Goal: Information Seeking & Learning: Check status

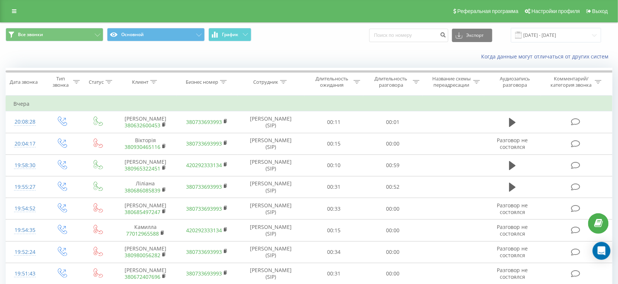
click at [562, 43] on div "Все звонки Основной График Экспорт .csv .xls .xlsx [DATE] - [DATE]" at bounding box center [308, 35] width 617 height 25
click at [566, 37] on input "[DATE] - [DATE]" at bounding box center [556, 35] width 90 height 15
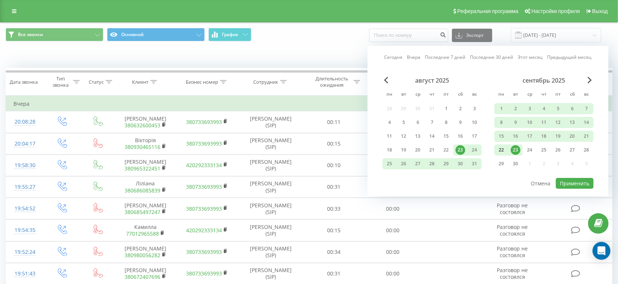
click at [501, 148] on div "22" at bounding box center [502, 150] width 10 height 10
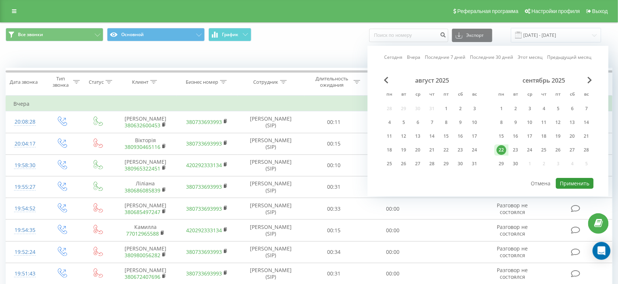
click at [569, 181] on button "Применить" at bounding box center [575, 183] width 38 height 11
type input "[DATE] - [DATE]"
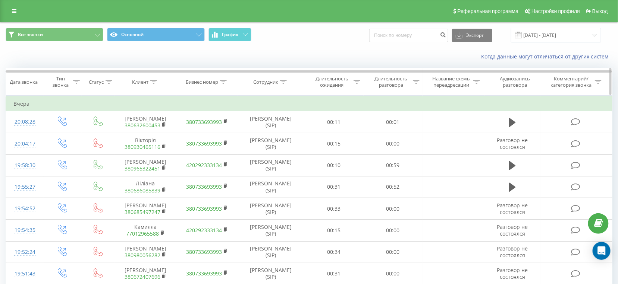
click at [382, 84] on div "Длительность разговора" at bounding box center [391, 82] width 40 height 13
click at [392, 126] on form "Равно Отмена OK" at bounding box center [393, 135] width 66 height 48
click at [393, 123] on div "Равно" at bounding box center [389, 118] width 54 height 11
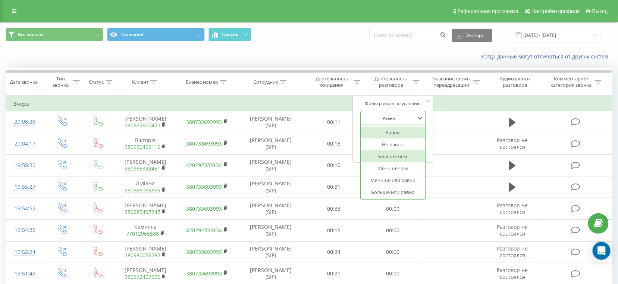
click at [392, 160] on div "Больше чем" at bounding box center [392, 157] width 65 height 12
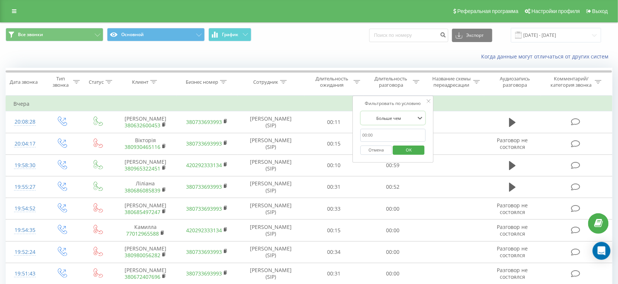
click at [394, 129] on input "text" at bounding box center [393, 135] width 66 height 13
type input "28"
click at [411, 151] on span "OK" at bounding box center [408, 150] width 21 height 12
